Goal: Navigation & Orientation: Find specific page/section

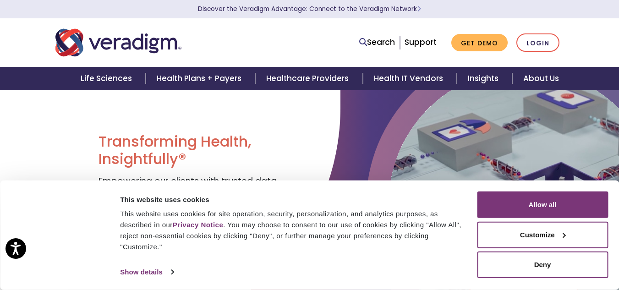
click at [571, 35] on div "Search Support Get Demo Login" at bounding box center [418, 42] width 305 height 19
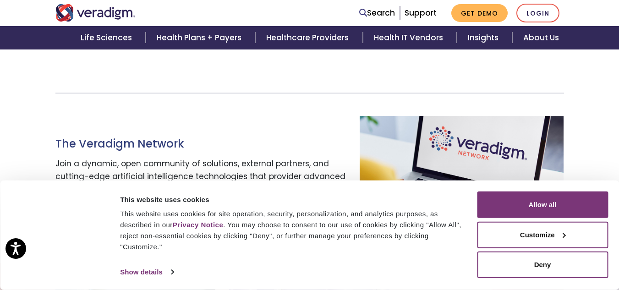
scroll to position [444, 0]
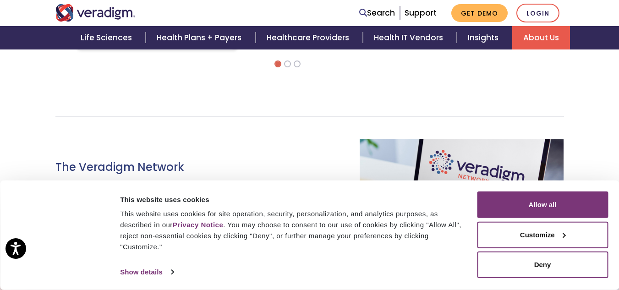
click at [563, 35] on link "About Us" at bounding box center [542, 37] width 58 height 23
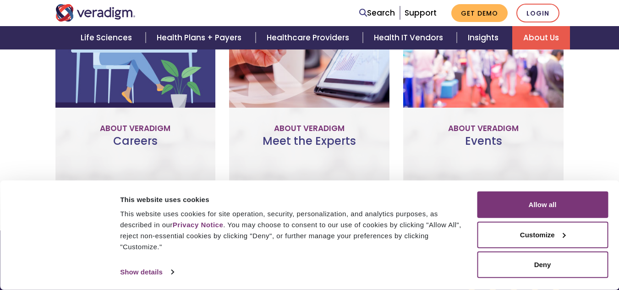
scroll to position [787, 0]
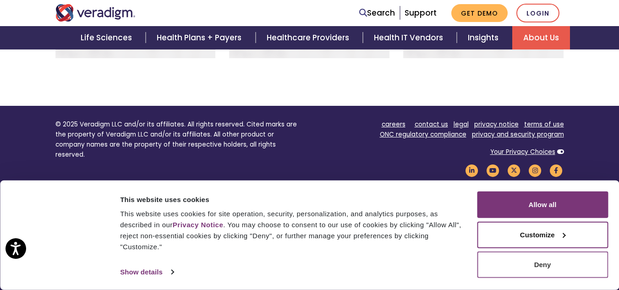
click at [561, 269] on button "Deny" at bounding box center [542, 265] width 131 height 27
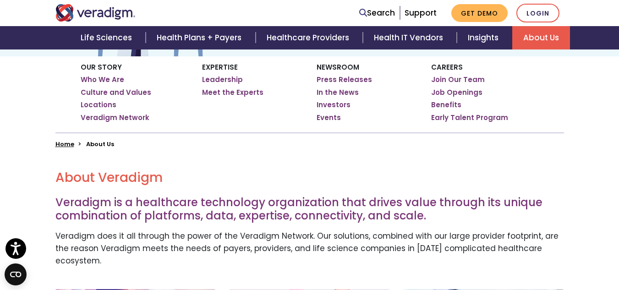
scroll to position [99, 0]
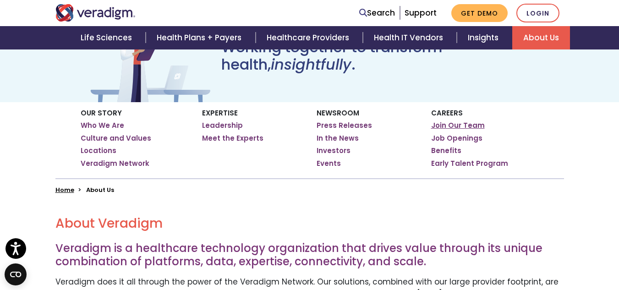
click at [441, 128] on link "Join Our Team" at bounding box center [458, 125] width 54 height 9
